Goal: Check status: Check status

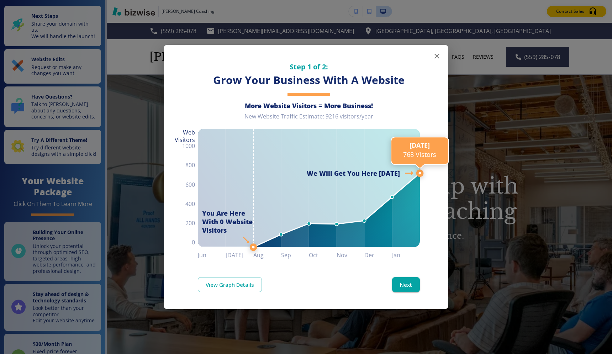
click at [420, 54] on line at bounding box center [420, 173] width 0 height 616
click at [439, 55] on icon "button" at bounding box center [437, 56] width 9 height 9
